Goal: Find specific page/section: Find specific page/section

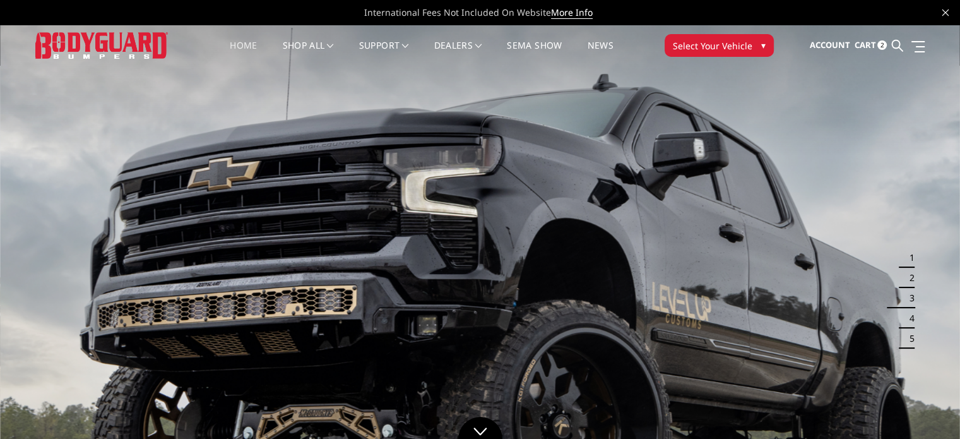
click at [718, 40] on span "Select Your Vehicle" at bounding box center [713, 45] width 80 height 13
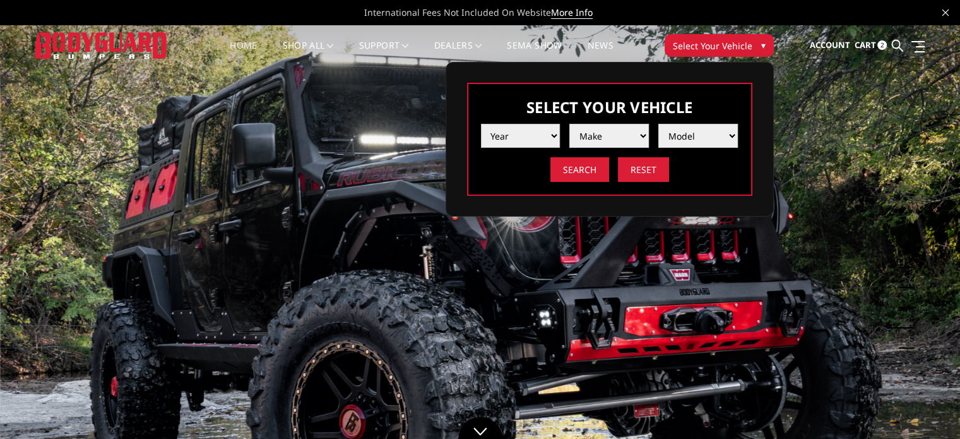
click at [517, 133] on select "Year [DATE] 2024 2023 2022 2021 2020 2019 2018 2017 2016 2015 2014 2013 2012 20…" at bounding box center [521, 136] width 80 height 24
select select "yr_2022"
click at [481, 124] on select "Year [DATE] 2024 2023 2022 2021 2020 2019 2018 2017 2016 2015 2014 2013 2012 20…" at bounding box center [521, 136] width 80 height 24
click at [611, 141] on select "Make Chevrolet Ford GMC Ram Toyota" at bounding box center [609, 136] width 80 height 24
select select "mk_ram"
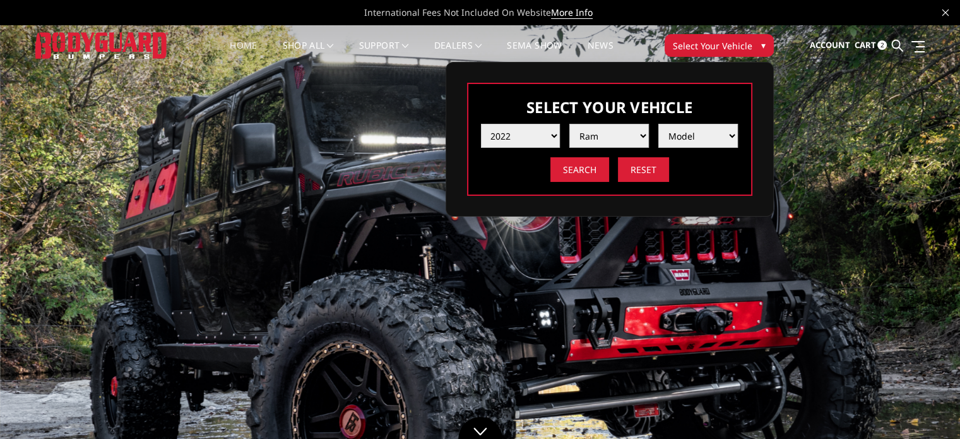
click at [569, 124] on select "Make Chevrolet Ford GMC Ram Toyota" at bounding box center [609, 136] width 80 height 24
click at [700, 129] on select "Model 1500 6-Lug 1500 Rebel 2500 / 3500 4500 / 5500 TRX" at bounding box center [698, 136] width 80 height 24
select select "md_2500-3500"
click at [658, 124] on select "Model 1500 6-Lug 1500 Rebel 2500 / 3500 4500 / 5500 TRX" at bounding box center [698, 136] width 80 height 24
click at [571, 171] on input "Search" at bounding box center [580, 169] width 59 height 25
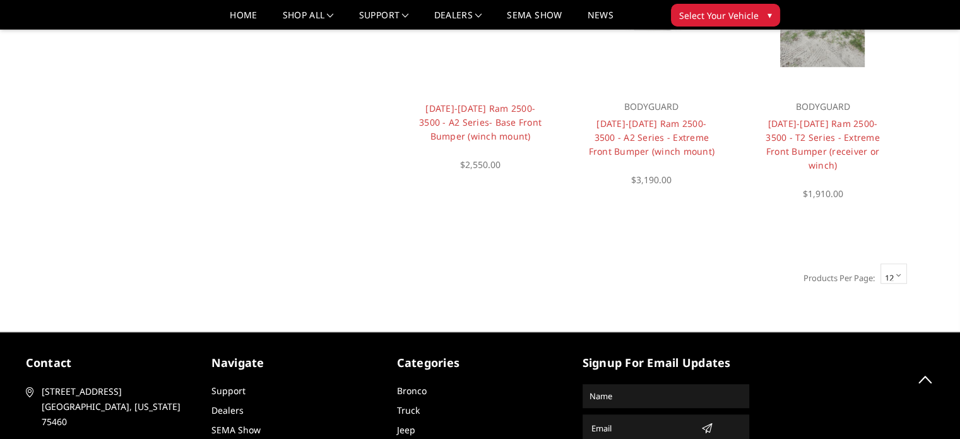
scroll to position [1047, 0]
